Goal: Transaction & Acquisition: Purchase product/service

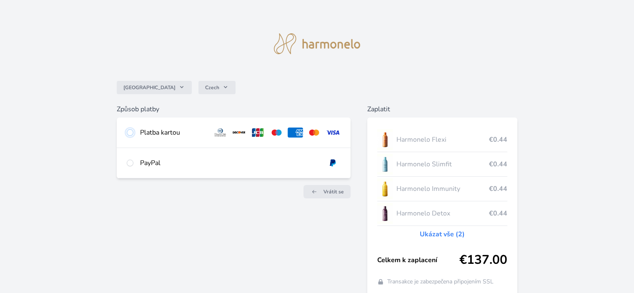
click at [128, 134] on input "radio" at bounding box center [130, 132] width 7 height 7
radio input "true"
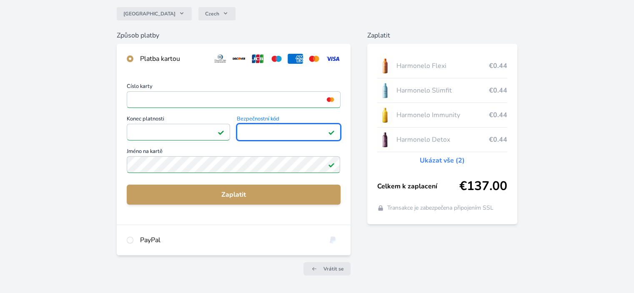
scroll to position [83, 0]
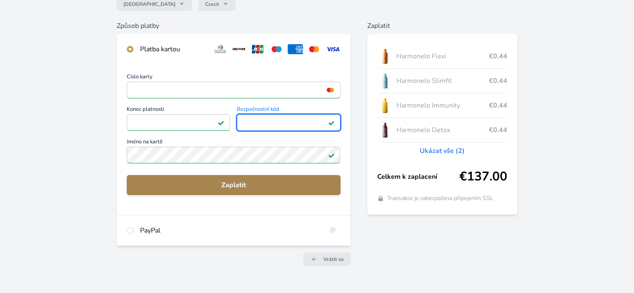
click at [237, 186] on span "Zaplatit" at bounding box center [233, 185] width 200 height 10
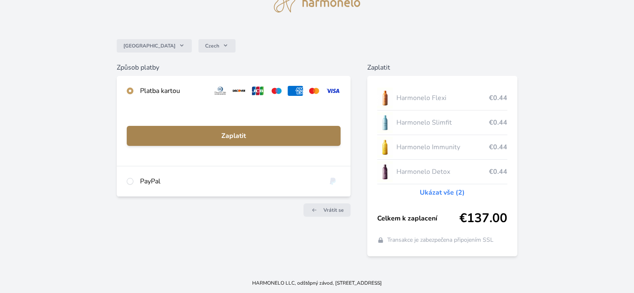
scroll to position [41, 0]
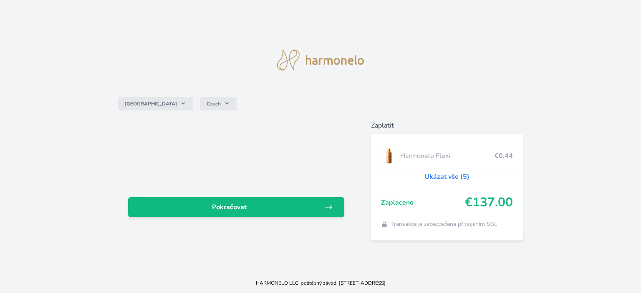
click at [446, 176] on link "Ukázat vše (5)" at bounding box center [446, 177] width 45 height 10
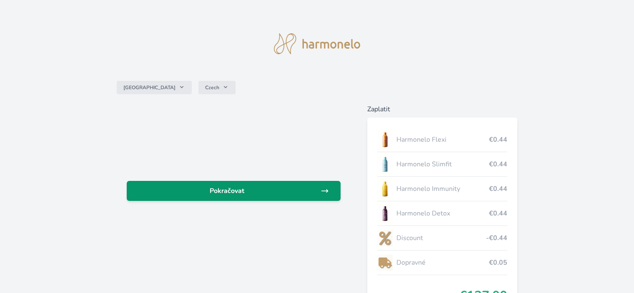
click at [252, 188] on span "Pokračovat" at bounding box center [226, 191] width 187 height 10
